Goal: Transaction & Acquisition: Purchase product/service

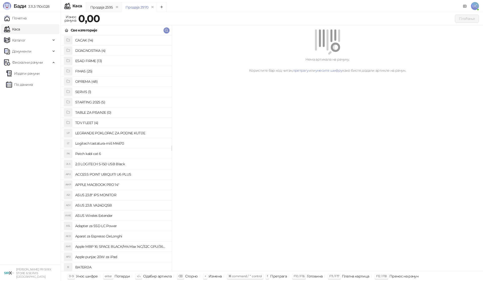
click at [116, 81] on h4 "OPREMA (48)" at bounding box center [121, 81] width 92 height 8
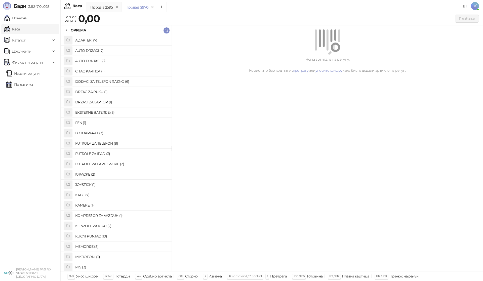
click at [120, 194] on h4 "KABL (7)" at bounding box center [121, 195] width 92 height 8
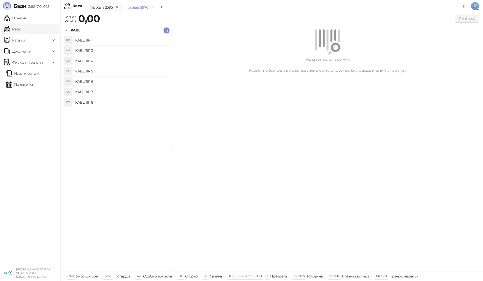
click at [127, 56] on li "KT4 KABL TIP 4" at bounding box center [116, 61] width 111 height 10
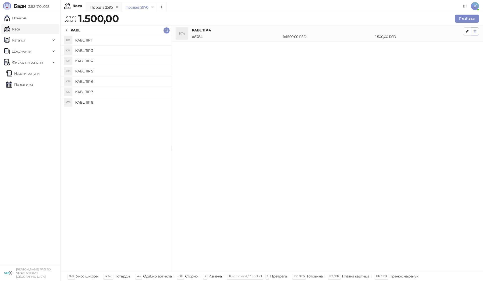
click at [475, 30] on icon "button" at bounding box center [475, 31] width 4 height 4
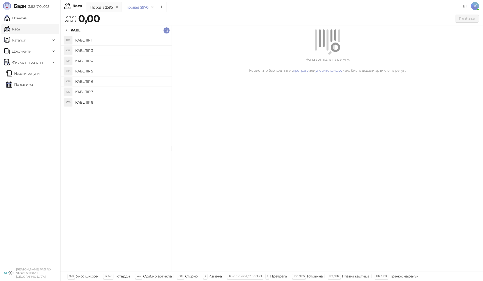
click at [127, 53] on h4 "KABL TIP 3" at bounding box center [121, 51] width 92 height 8
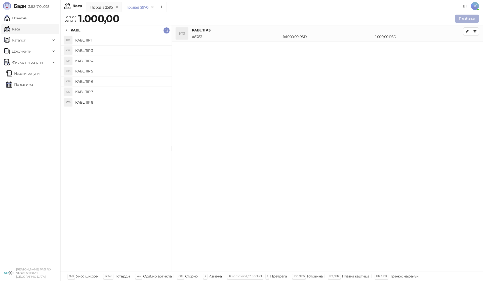
click at [471, 18] on button "Плаћање" at bounding box center [466, 19] width 24 height 8
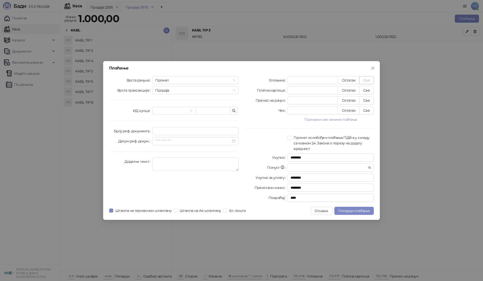
click at [369, 77] on button "Све" at bounding box center [366, 80] width 15 height 8
type input "****"
click at [351, 211] on span "Потврди плаћање" at bounding box center [353, 210] width 31 height 5
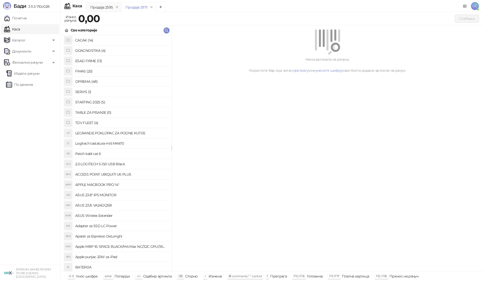
click at [84, 92] on h4 "SERVIS (1)" at bounding box center [121, 92] width 92 height 8
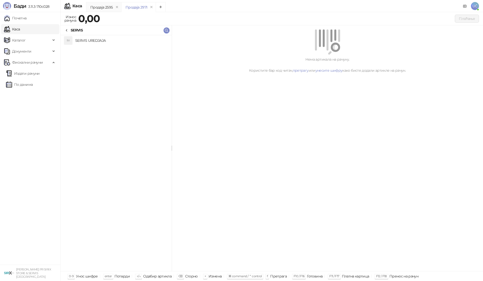
drag, startPoint x: 88, startPoint y: 42, endPoint x: 81, endPoint y: 48, distance: 8.8
click at [88, 42] on h4 "SERVIS UREDJAJA" at bounding box center [121, 40] width 92 height 8
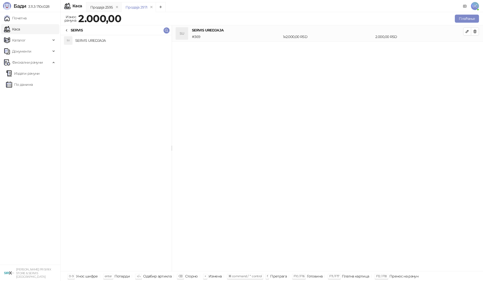
click at [64, 31] on div "SERVIS" at bounding box center [116, 30] width 111 height 10
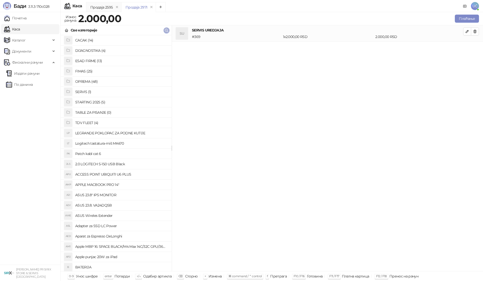
click at [167, 30] on icon "button" at bounding box center [166, 30] width 4 height 4
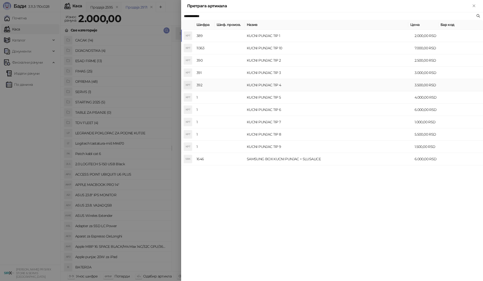
click at [273, 84] on td "KUCNI PUNJAC TIP 4" at bounding box center [329, 85] width 168 height 12
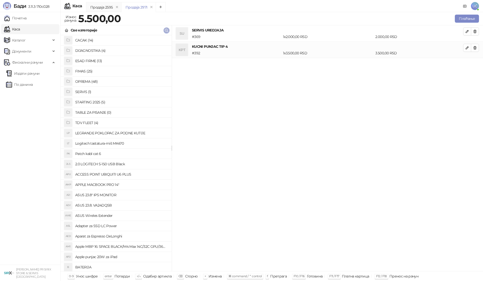
click at [168, 29] on icon "button" at bounding box center [166, 30] width 4 height 4
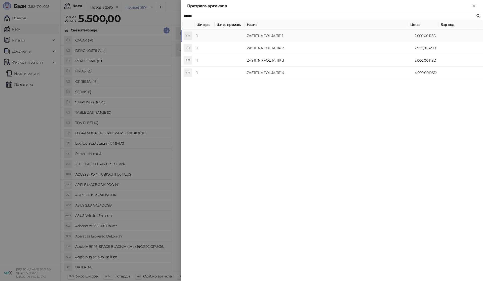
type input "******"
click at [240, 37] on td at bounding box center [229, 36] width 30 height 12
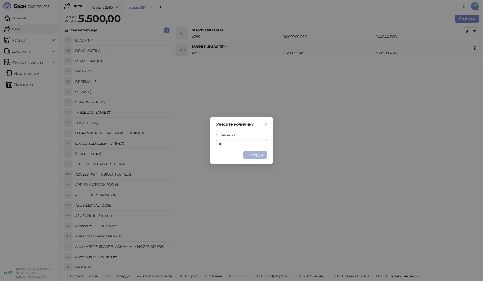
click at [262, 158] on button "Потврди" at bounding box center [255, 155] width 24 height 8
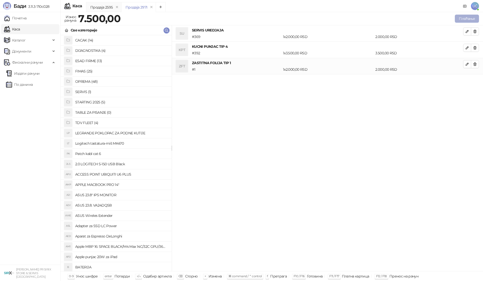
click at [476, 21] on button "Плаћање" at bounding box center [466, 19] width 24 height 8
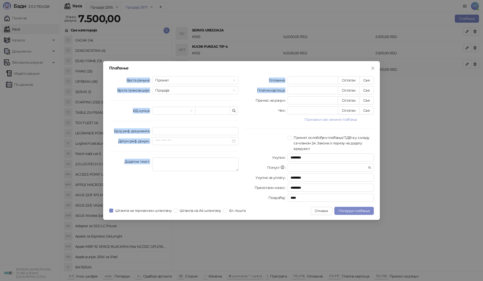
drag, startPoint x: 361, startPoint y: 67, endPoint x: 374, endPoint y: 86, distance: 22.3
click at [371, 89] on div "Плаћање Врста рачуна Промет Врста трансакције Продаја ИД купца Број реф. докуме…" at bounding box center [241, 140] width 276 height 159
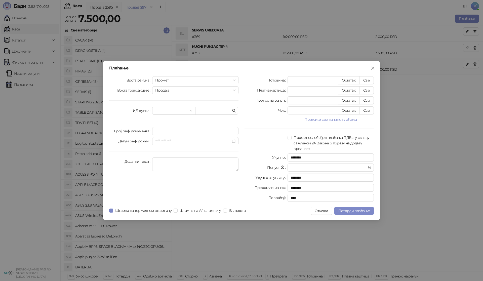
click at [395, 82] on div "Плаћање Врста рачуна Промет Врста трансакције Продаја ИД купца Број реф. докуме…" at bounding box center [241, 140] width 483 height 281
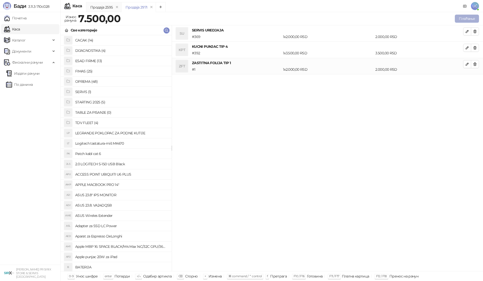
click at [467, 19] on button "Плаћање" at bounding box center [466, 19] width 24 height 8
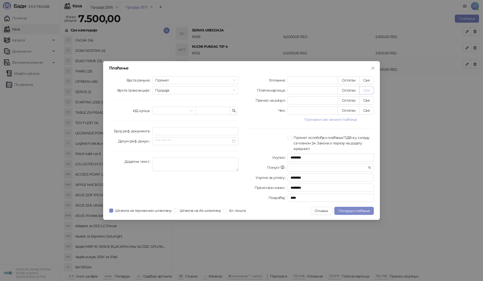
click at [365, 93] on button "Све" at bounding box center [366, 90] width 15 height 8
type input "****"
click at [346, 211] on span "Потврди плаћање" at bounding box center [353, 210] width 31 height 5
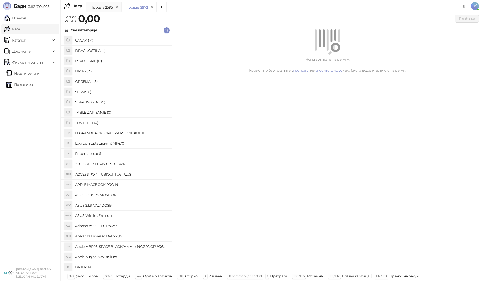
click at [100, 78] on h4 "OPREMA (48)" at bounding box center [121, 81] width 92 height 8
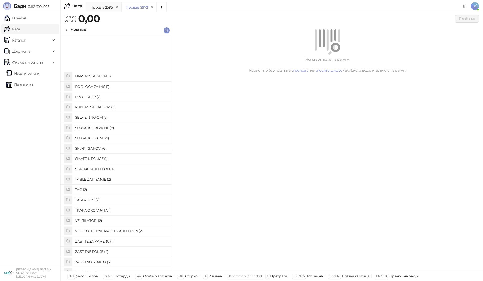
scroll to position [259, 0]
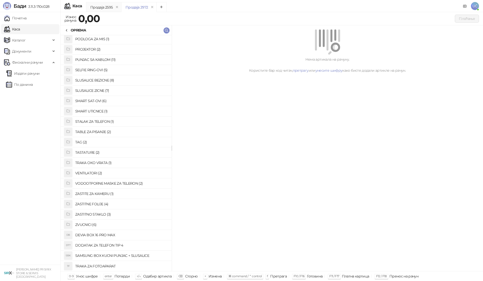
click at [106, 204] on h4 "ZASTITNE FOLIJE (4)" at bounding box center [121, 204] width 92 height 8
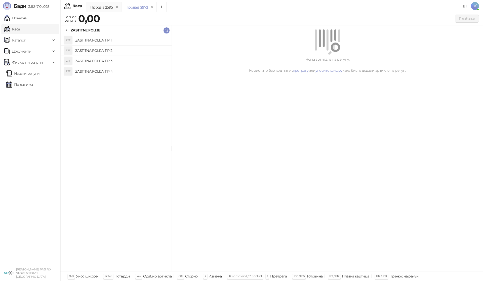
click at [136, 49] on h4 "ZASTITNA FOLIJA TIP 2" at bounding box center [121, 51] width 92 height 8
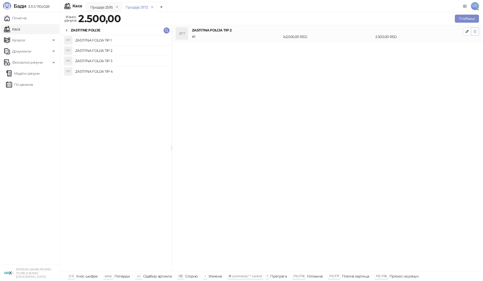
click at [476, 29] on icon "button" at bounding box center [475, 31] width 4 height 4
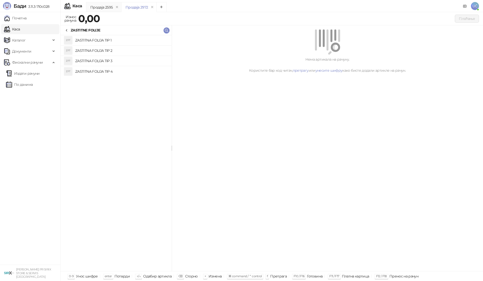
click at [107, 43] on h4 "ZASTITNA FOLIJA TIP 1" at bounding box center [121, 40] width 92 height 8
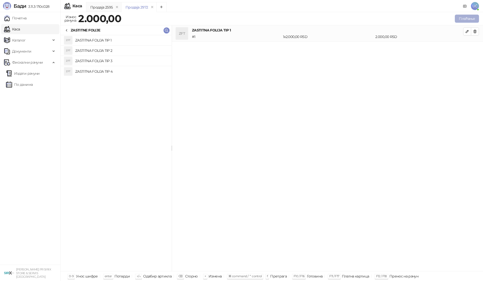
click at [474, 20] on button "Плаћање" at bounding box center [466, 19] width 24 height 8
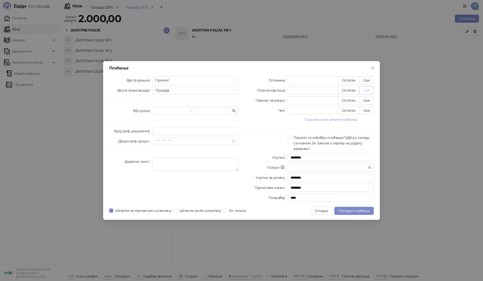
click at [368, 89] on button "Све" at bounding box center [366, 90] width 15 height 8
type input "****"
click at [354, 212] on button "Потврди плаћање" at bounding box center [353, 211] width 39 height 8
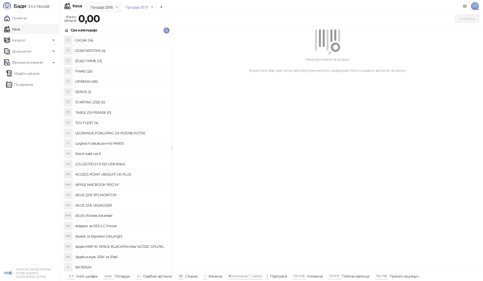
click at [103, 83] on h4 "OPREMA (48)" at bounding box center [121, 81] width 92 height 8
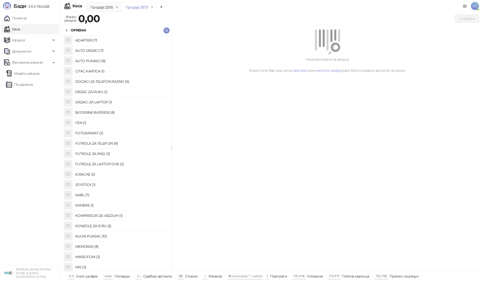
click at [121, 142] on h4 "FUTROLA ZA TELEFON (8)" at bounding box center [121, 143] width 92 height 8
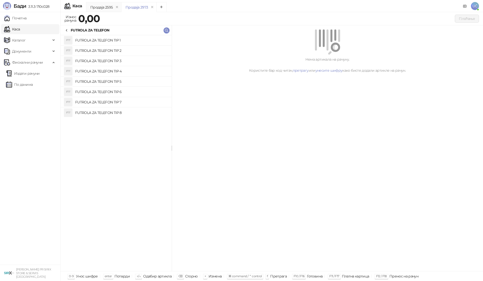
click at [121, 71] on h4 "FUTROLA ZA TELEFON TIP 4" at bounding box center [121, 71] width 92 height 8
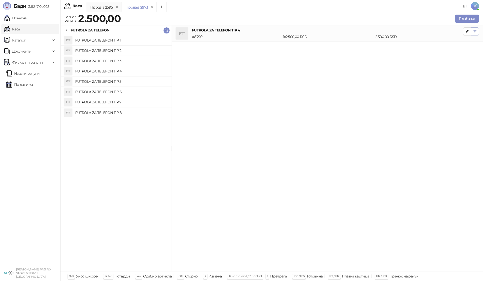
click at [476, 31] on icon "button" at bounding box center [474, 31] width 3 height 3
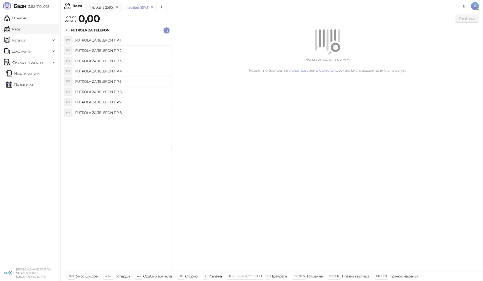
click at [130, 80] on h4 "FUTROLA ZA TELEFON TIP 5" at bounding box center [121, 81] width 92 height 8
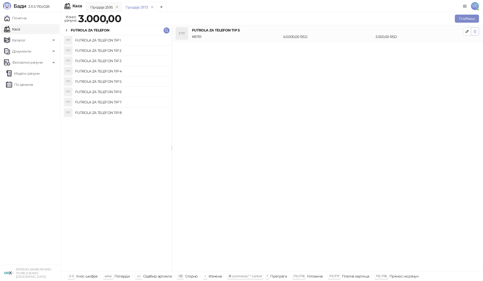
click at [474, 31] on icon "button" at bounding box center [475, 31] width 4 height 4
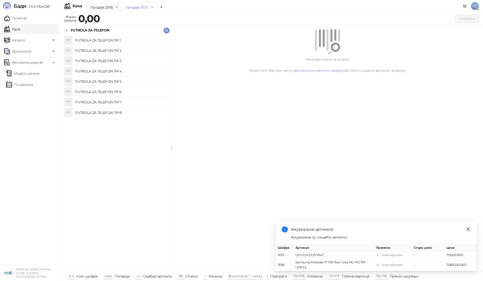
click at [467, 227] on icon "close" at bounding box center [468, 229] width 4 height 4
